Goal: Find contact information: Obtain details needed to contact an individual or organization

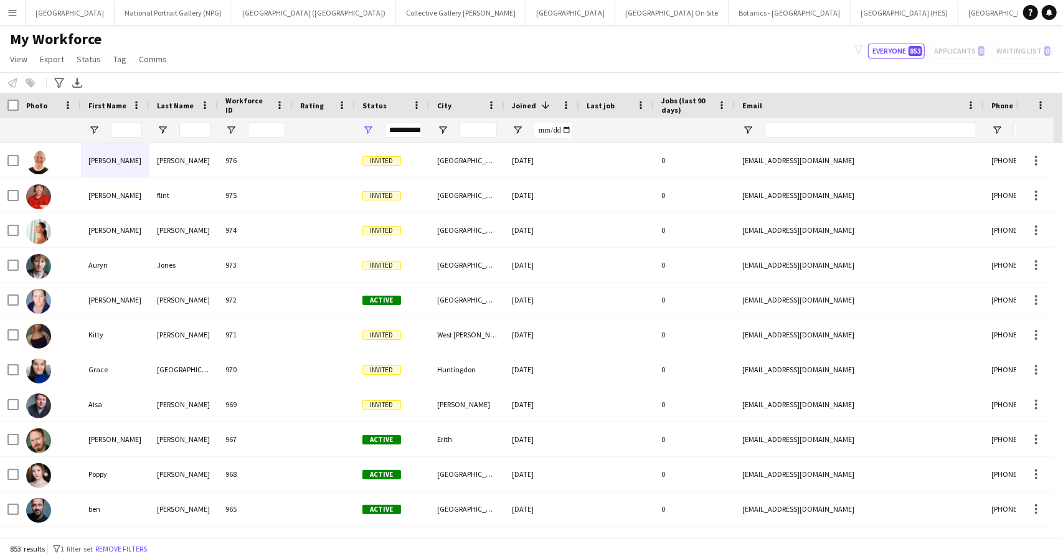
click at [127, 126] on input "First Name Filter Input" at bounding box center [126, 130] width 31 height 15
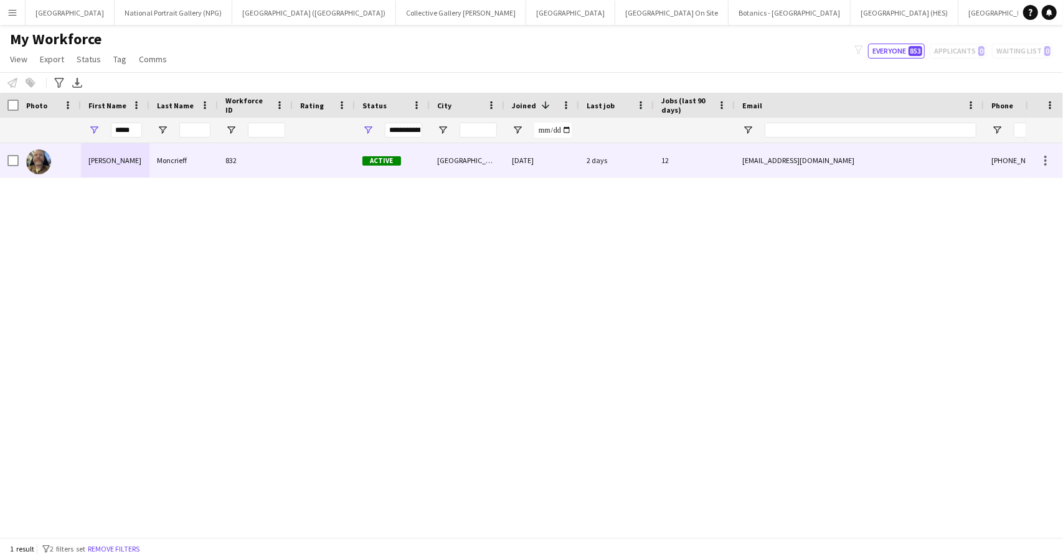
click at [158, 160] on div "Moncrieff" at bounding box center [183, 160] width 69 height 34
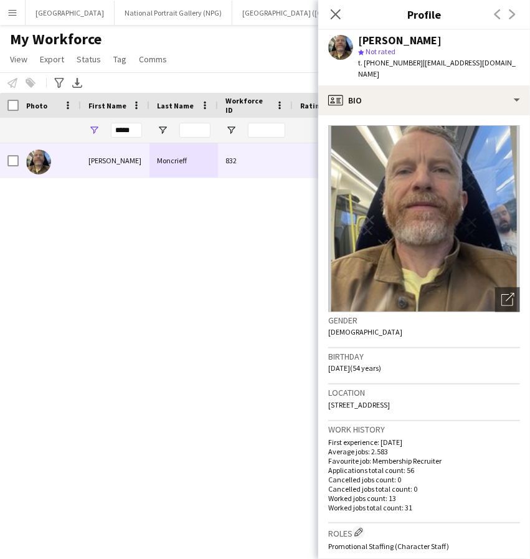
drag, startPoint x: 441, startPoint y: 44, endPoint x: 360, endPoint y: 37, distance: 81.3
click at [360, 37] on div "[PERSON_NAME]" at bounding box center [439, 40] width 162 height 11
copy div "[PERSON_NAME]"
drag, startPoint x: 461, startPoint y: 397, endPoint x: 328, endPoint y: 400, distance: 132.7
click at [328, 400] on div "Location [STREET_ADDRESS]" at bounding box center [424, 402] width 192 height 36
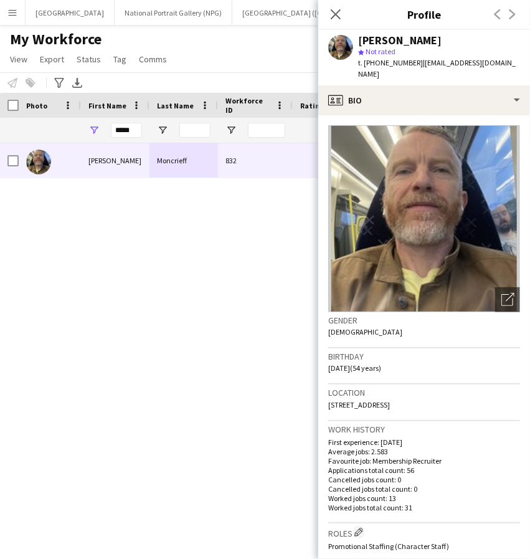
copy span "[STREET_ADDRESS]"
drag, startPoint x: 412, startPoint y: 64, endPoint x: 374, endPoint y: 72, distance: 38.7
click at [374, 72] on div "[PERSON_NAME] star Not rated t. [PHONE_NUMBER] | [EMAIL_ADDRESS][DOMAIN_NAME]" at bounding box center [424, 57] width 212 height 55
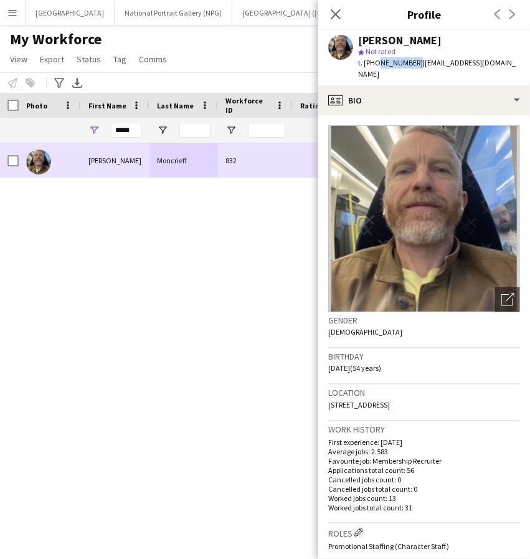
copy span "7877996365"
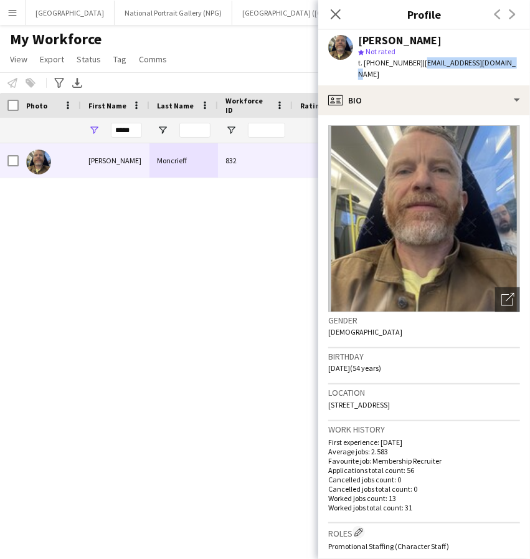
drag, startPoint x: 507, startPoint y: 62, endPoint x: 418, endPoint y: 69, distance: 88.7
click at [418, 69] on div "[PERSON_NAME] star Not rated t. [PHONE_NUMBER] | [EMAIL_ADDRESS][DOMAIN_NAME]" at bounding box center [424, 57] width 212 height 55
copy span "[EMAIL_ADDRESS][DOMAIN_NAME]"
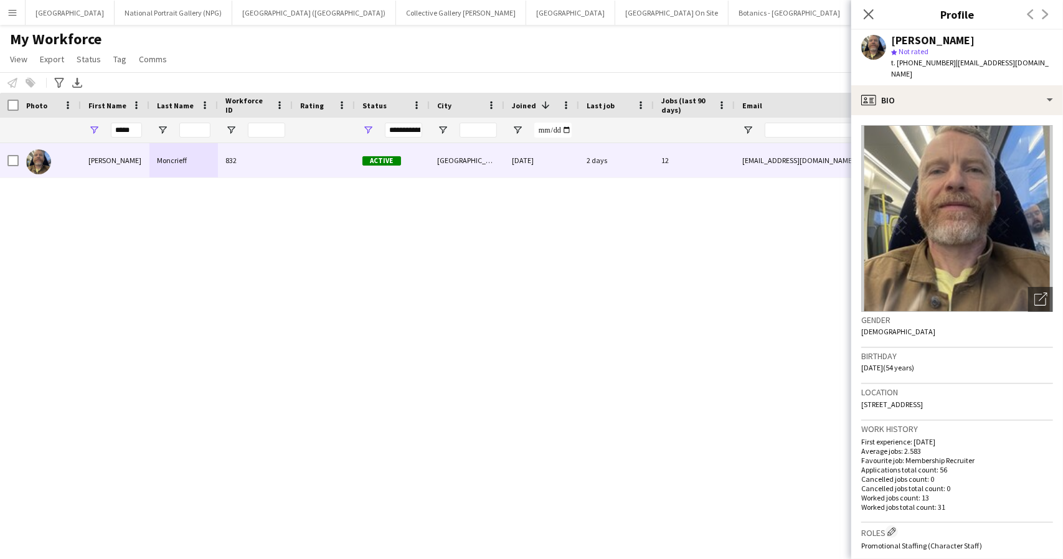
click at [250, 50] on div "My Workforce View Views Default view New view Update view Delete view Edit name…" at bounding box center [531, 51] width 1063 height 42
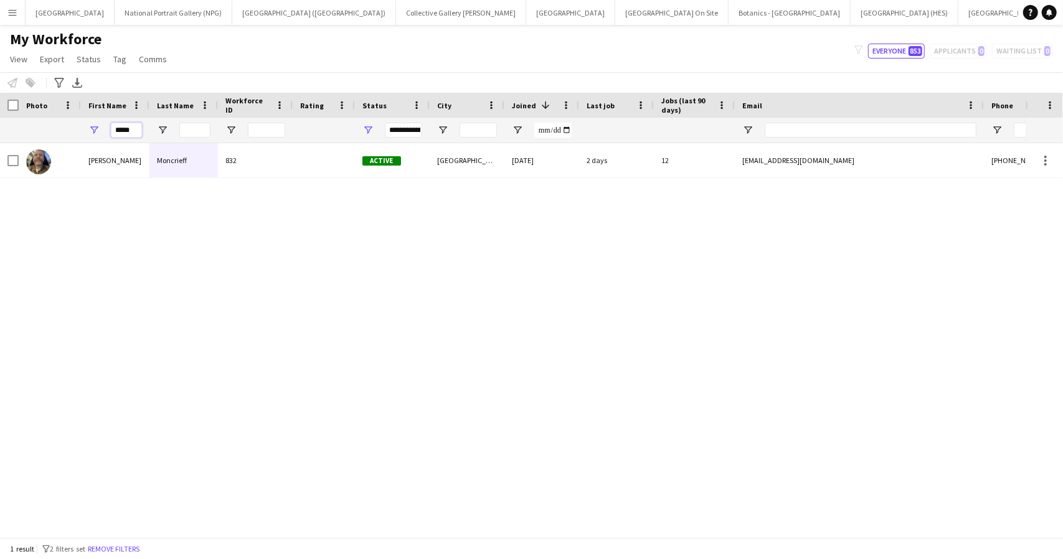
click at [126, 126] on input "*****" at bounding box center [126, 130] width 31 height 15
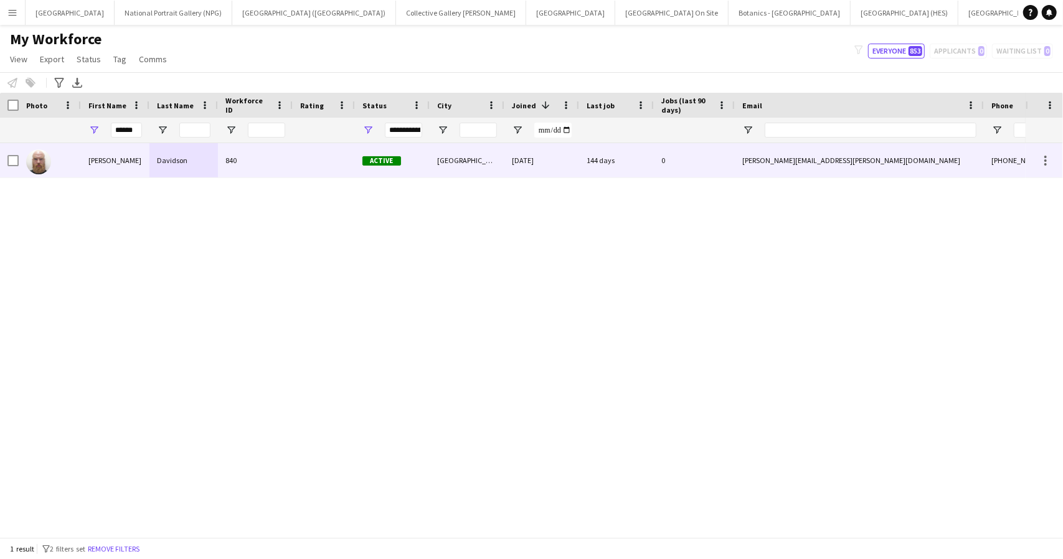
click at [136, 167] on div "[PERSON_NAME]" at bounding box center [115, 160] width 69 height 34
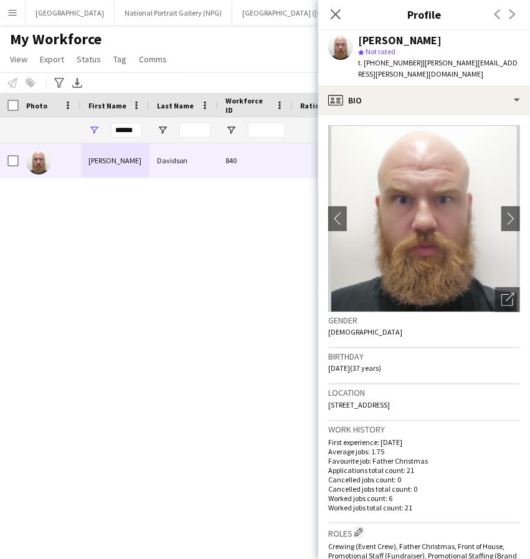
drag, startPoint x: 440, startPoint y: 42, endPoint x: 361, endPoint y: 41, distance: 78.5
click at [361, 41] on div "[PERSON_NAME]" at bounding box center [399, 40] width 83 height 11
copy div "[PERSON_NAME]"
drag, startPoint x: 484, startPoint y: 403, endPoint x: 330, endPoint y: 405, distance: 154.4
click at [330, 405] on div "Location [STREET_ADDRESS]" at bounding box center [424, 402] width 192 height 36
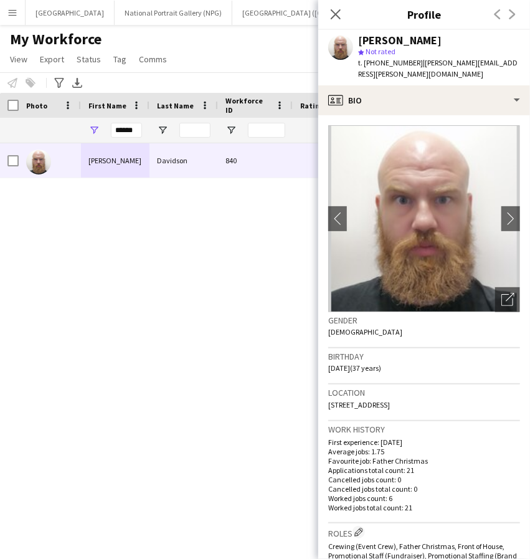
copy span "[STREET_ADDRESS]"
drag, startPoint x: 415, startPoint y: 64, endPoint x: 379, endPoint y: 66, distance: 36.2
click at [379, 66] on span "t. [PHONE_NUMBER]" at bounding box center [390, 62] width 65 height 9
copy span "7841144364"
drag, startPoint x: 369, startPoint y: 80, endPoint x: 422, endPoint y: 65, distance: 54.8
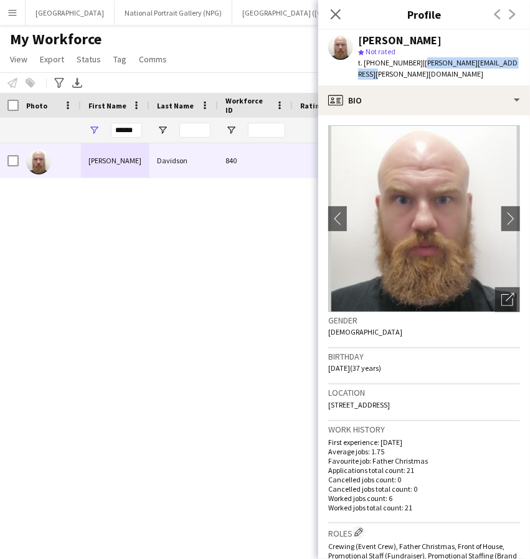
click at [422, 65] on div "[PERSON_NAME] star Not rated t. [PHONE_NUMBER] | [PERSON_NAME][EMAIL_ADDRESS][P…" at bounding box center [424, 57] width 212 height 55
copy span "[PERSON_NAME][EMAIL_ADDRESS][PERSON_NAME][DOMAIN_NAME]"
click at [129, 128] on input "******" at bounding box center [126, 130] width 31 height 15
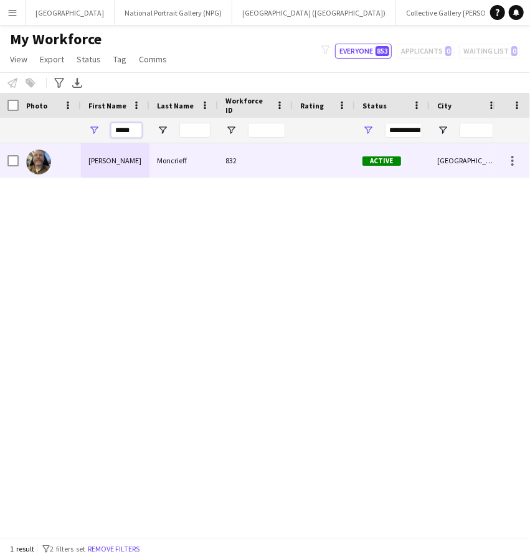
type input "*****"
click at [133, 168] on div "[PERSON_NAME]" at bounding box center [115, 160] width 69 height 34
